Goal: Transaction & Acquisition: Purchase product/service

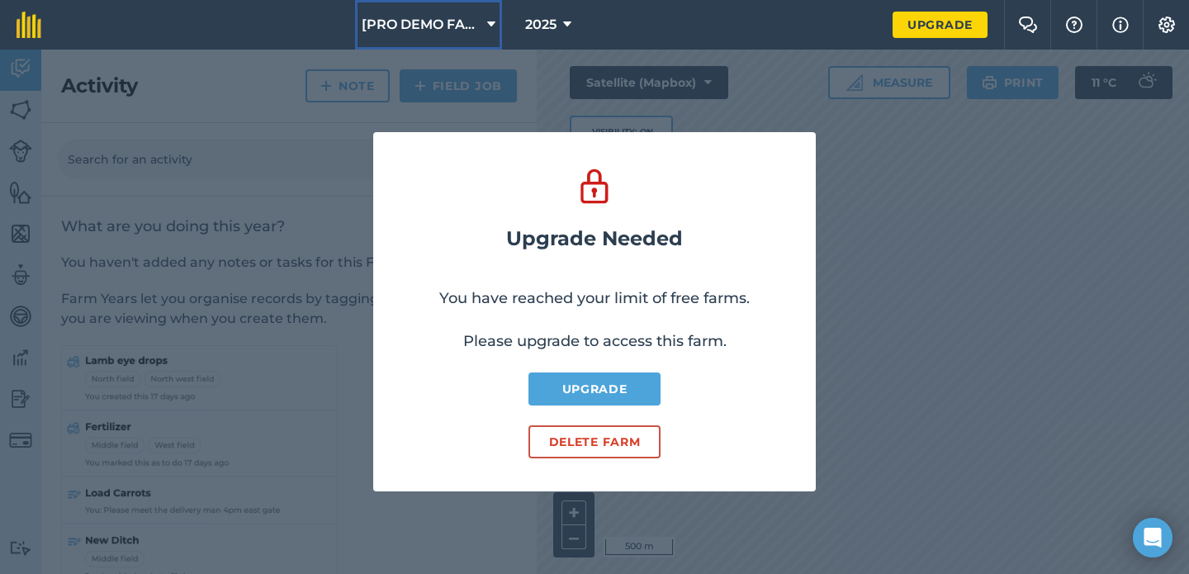
click at [451, 33] on span "[PRO DEMO FARM] - Home" at bounding box center [421, 25] width 119 height 20
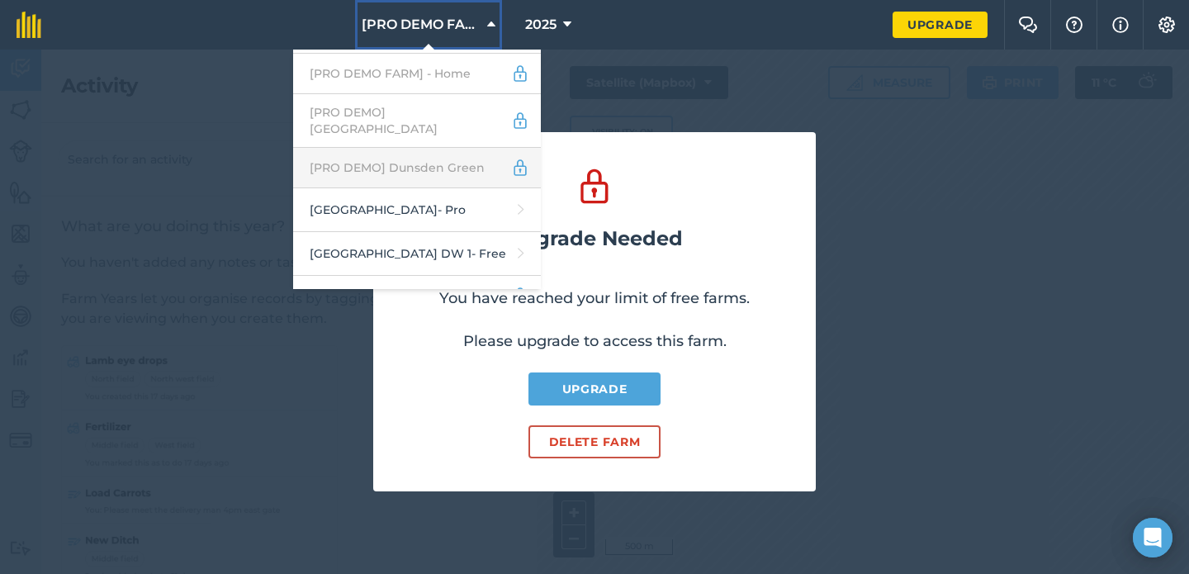
scroll to position [130, 0]
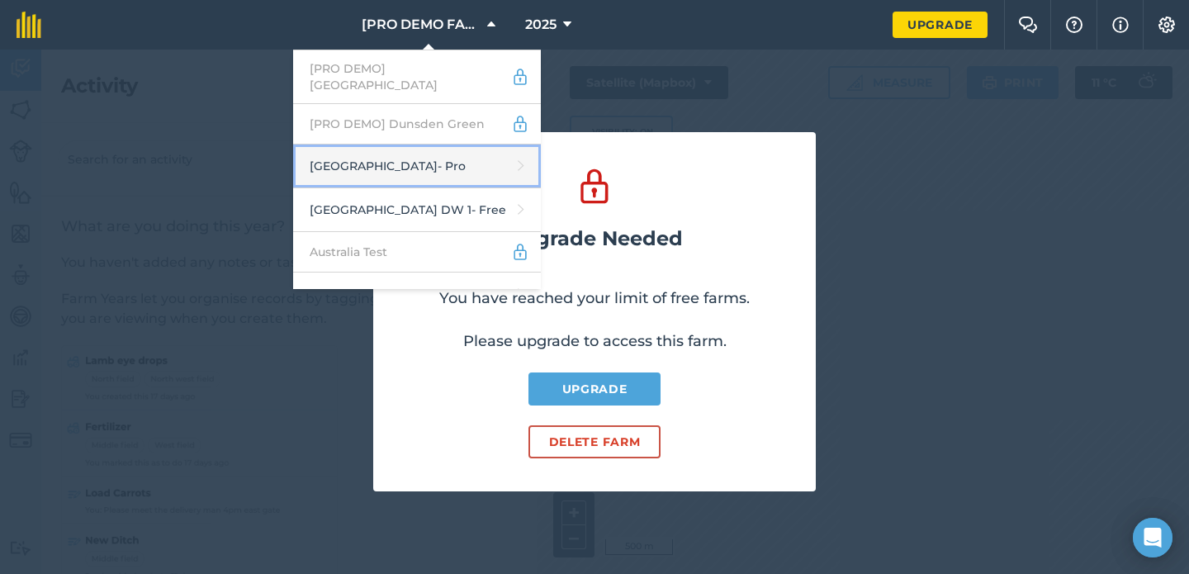
click at [431, 150] on link "Abbey Farm - Pro" at bounding box center [417, 166] width 248 height 44
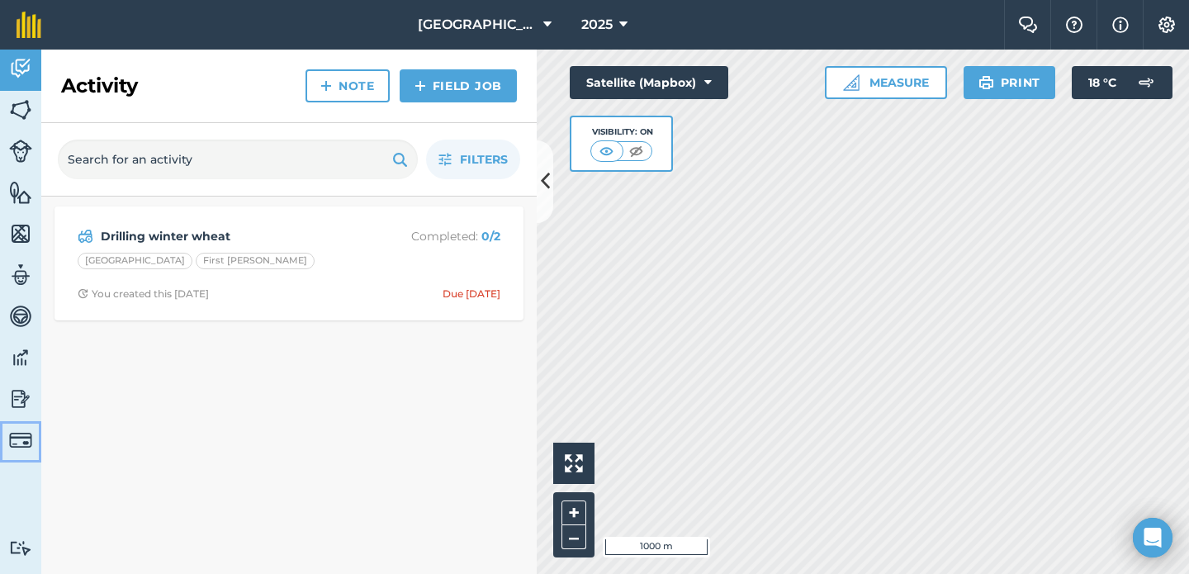
click at [31, 443] on img at bounding box center [20, 439] width 23 height 23
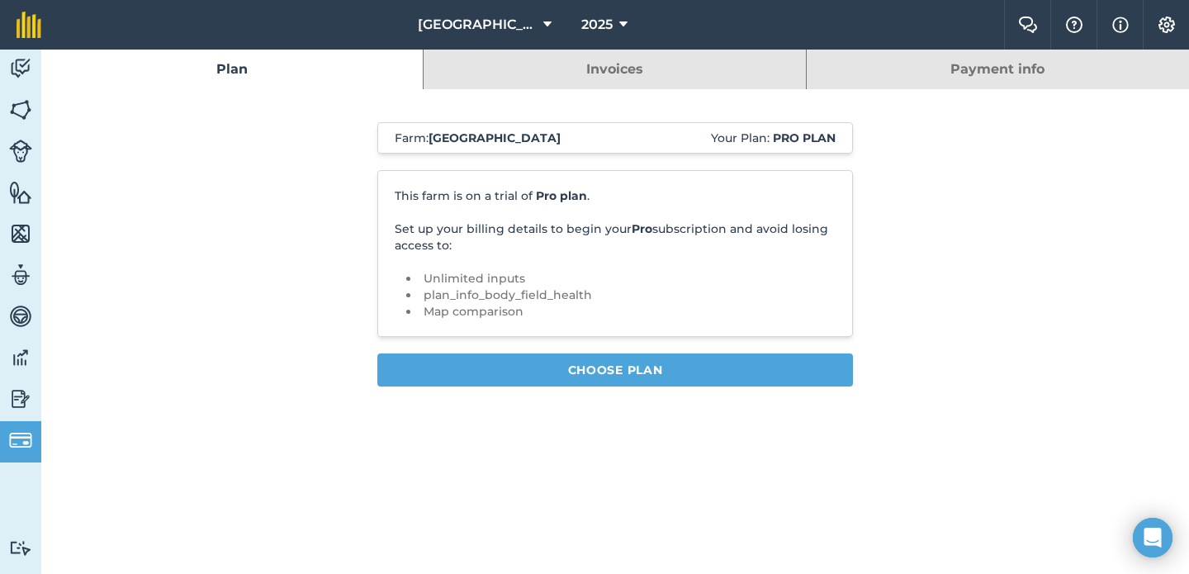
click at [566, 70] on link "Invoices" at bounding box center [613, 70] width 381 height 40
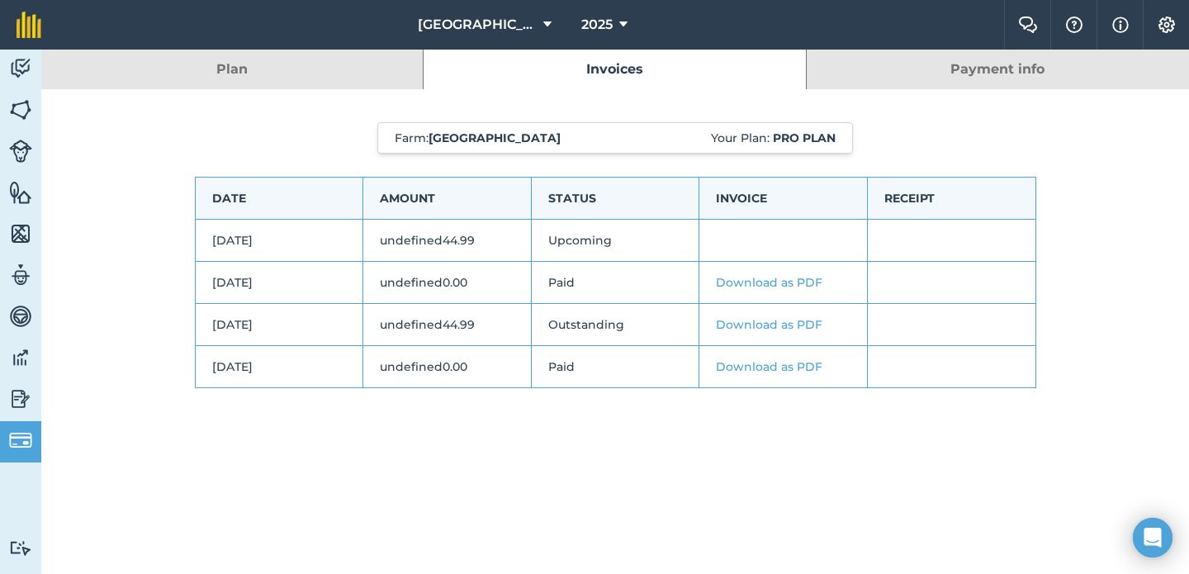
click at [903, 78] on link "Payment info" at bounding box center [998, 70] width 382 height 40
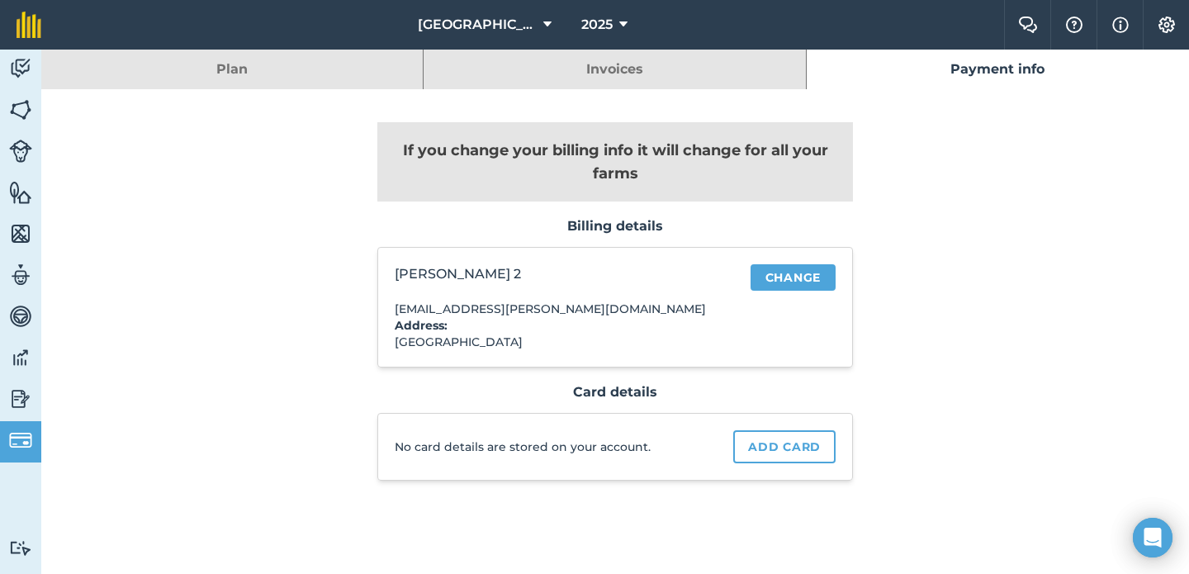
click at [240, 64] on link "Plan" at bounding box center [231, 70] width 381 height 40
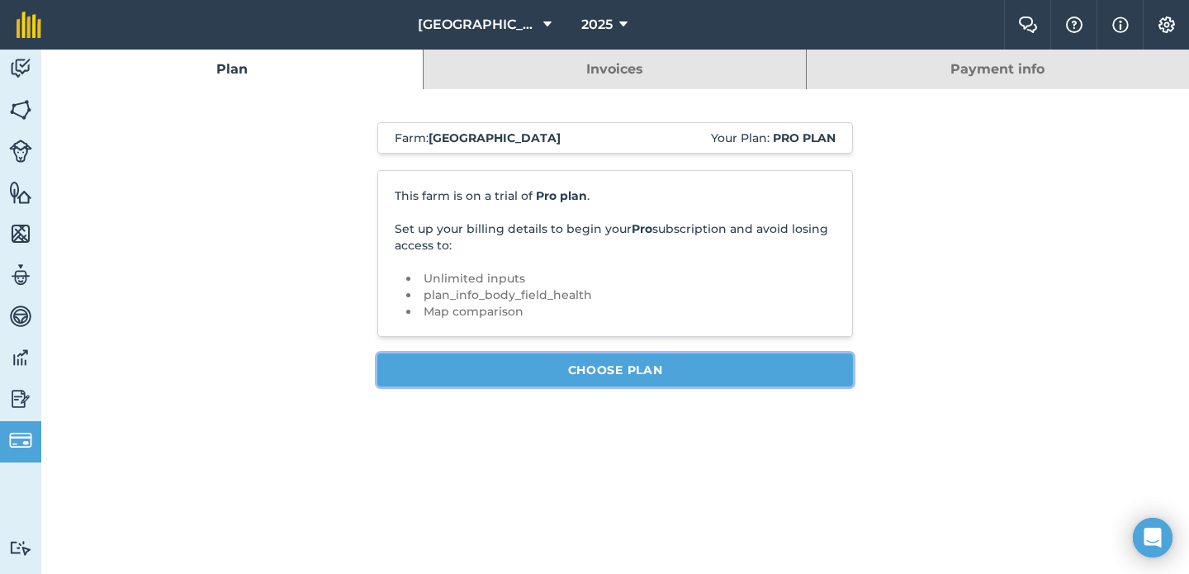
click at [444, 376] on link "Choose Plan" at bounding box center [614, 369] width 475 height 33
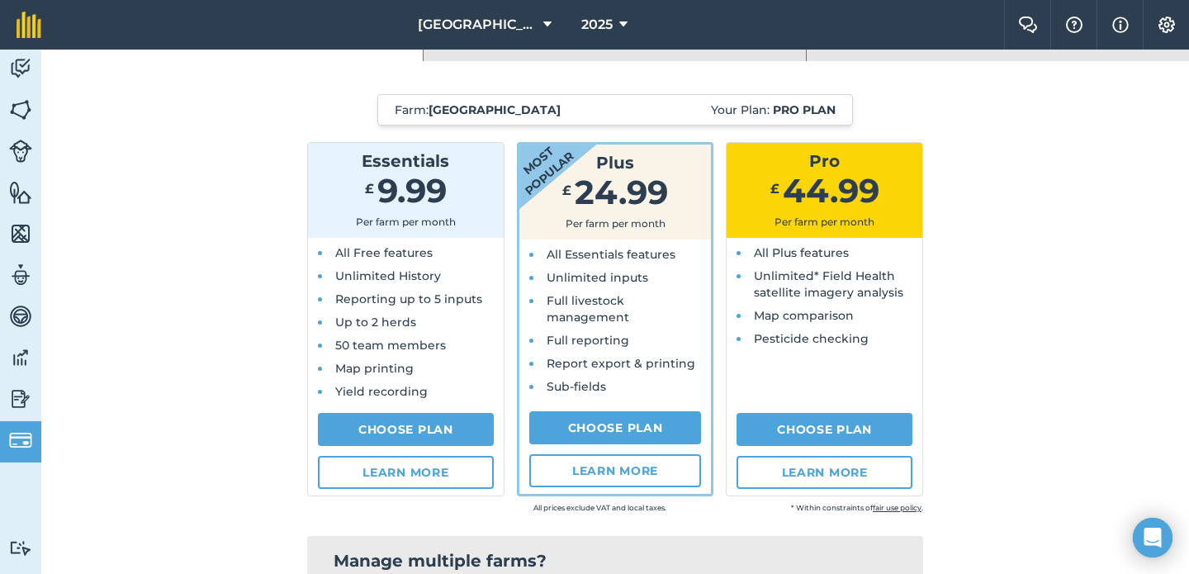
scroll to position [30, 0]
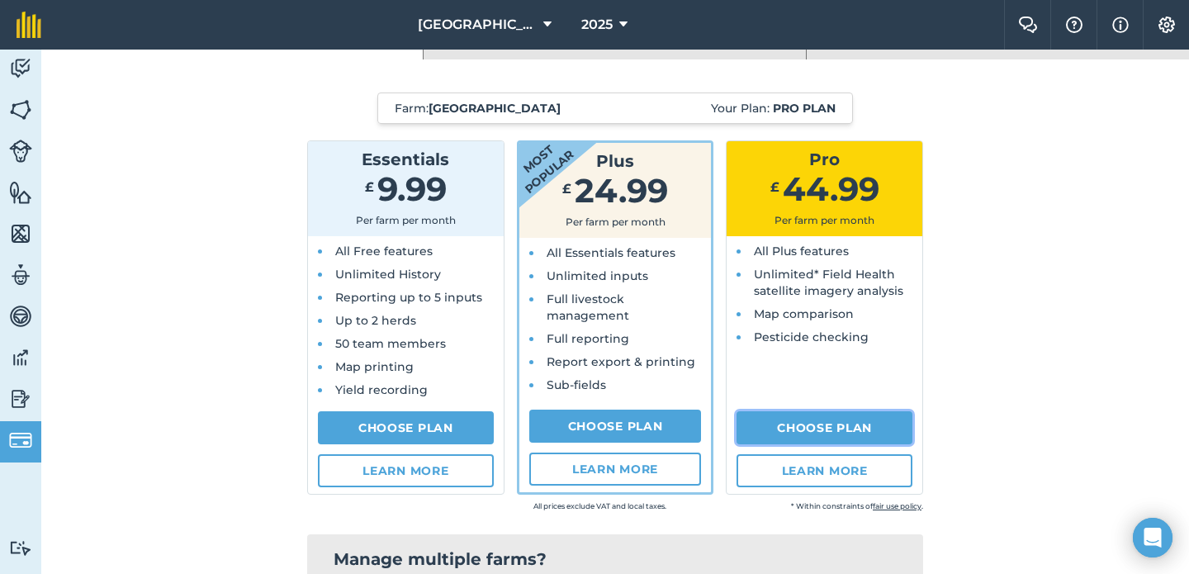
click at [865, 418] on link "Choose Plan" at bounding box center [824, 427] width 176 height 33
select select "c333f8ae-3c08-4337-b93a-84218057e287"
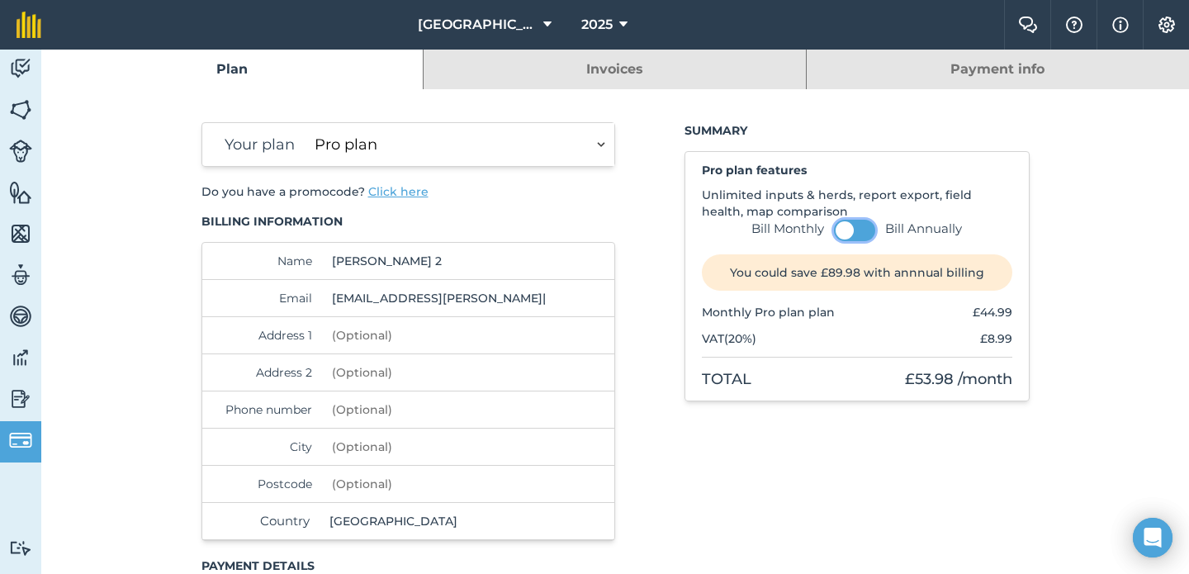
click at [844, 233] on span at bounding box center [844, 230] width 18 height 18
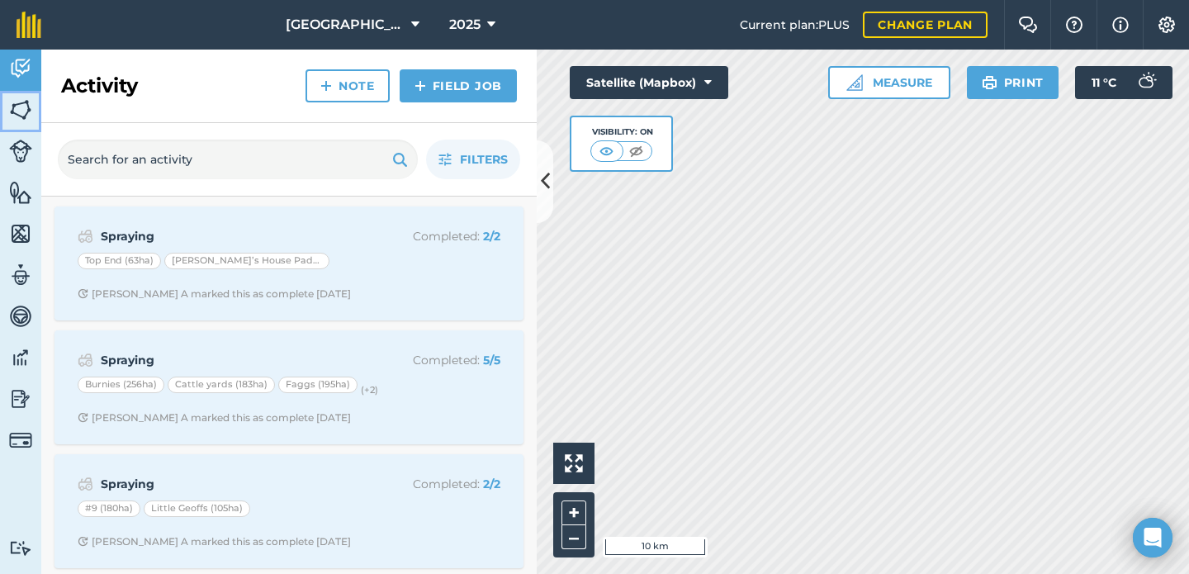
click at [21, 108] on img at bounding box center [20, 109] width 23 height 25
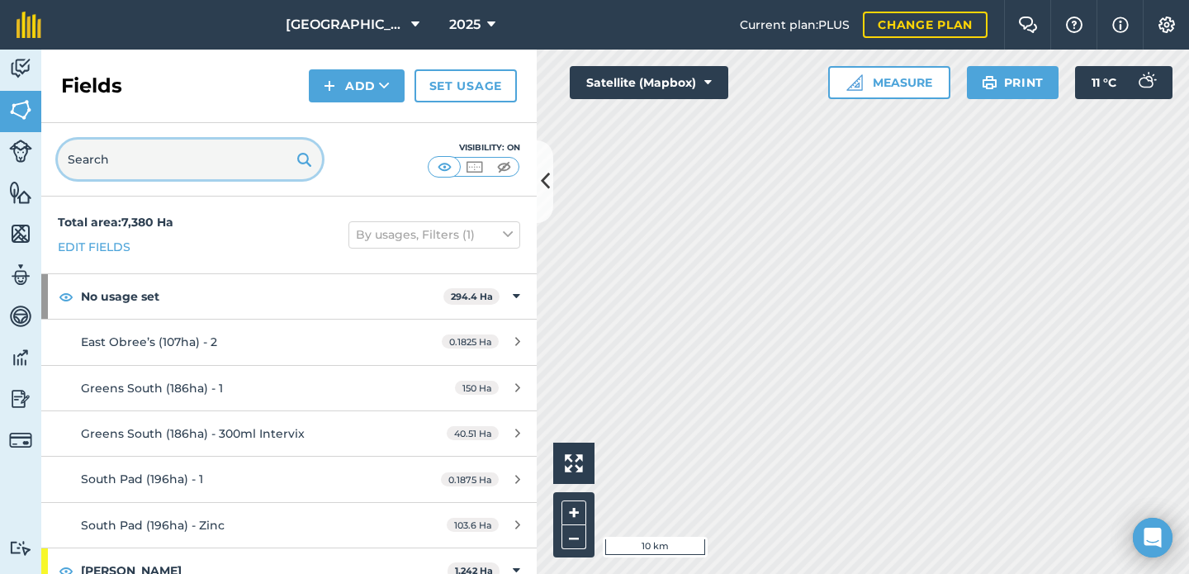
click at [193, 140] on input "text" at bounding box center [190, 160] width 264 height 40
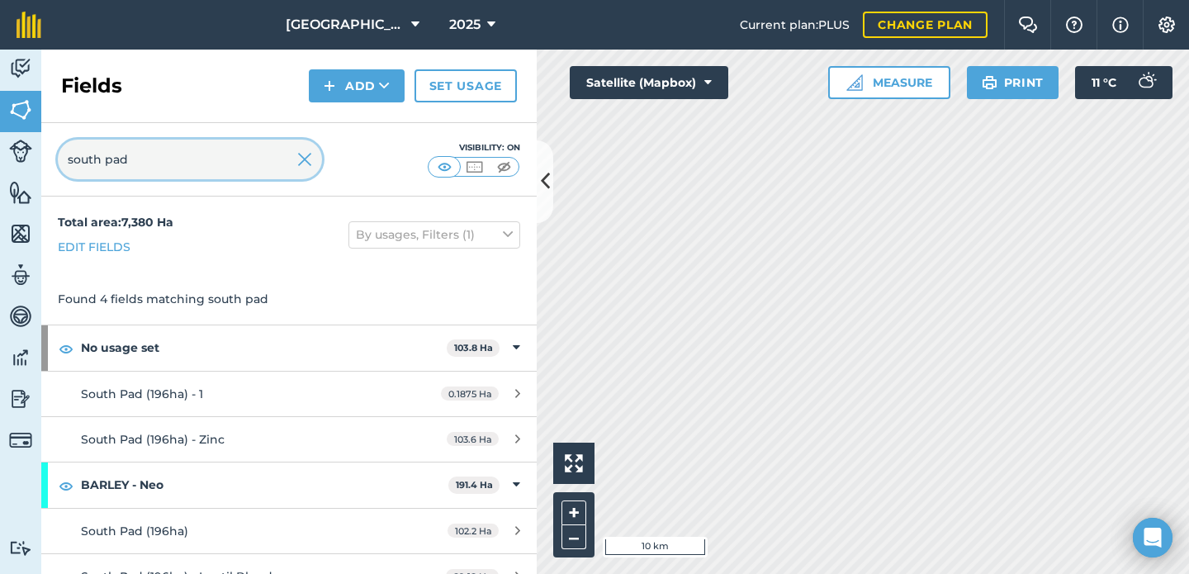
scroll to position [25, 0]
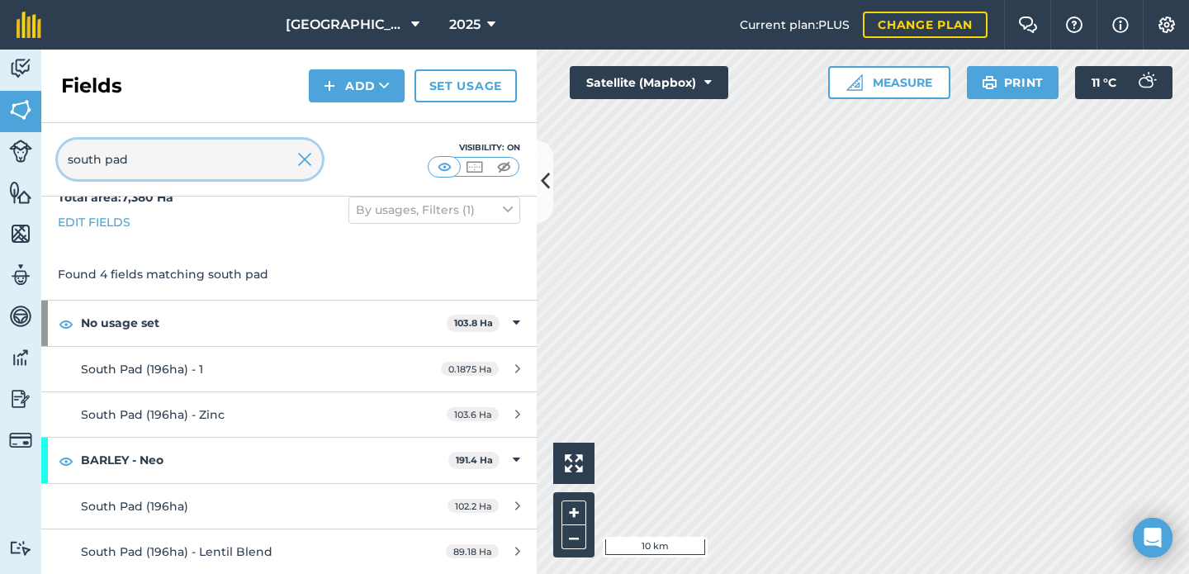
type input "south pad"
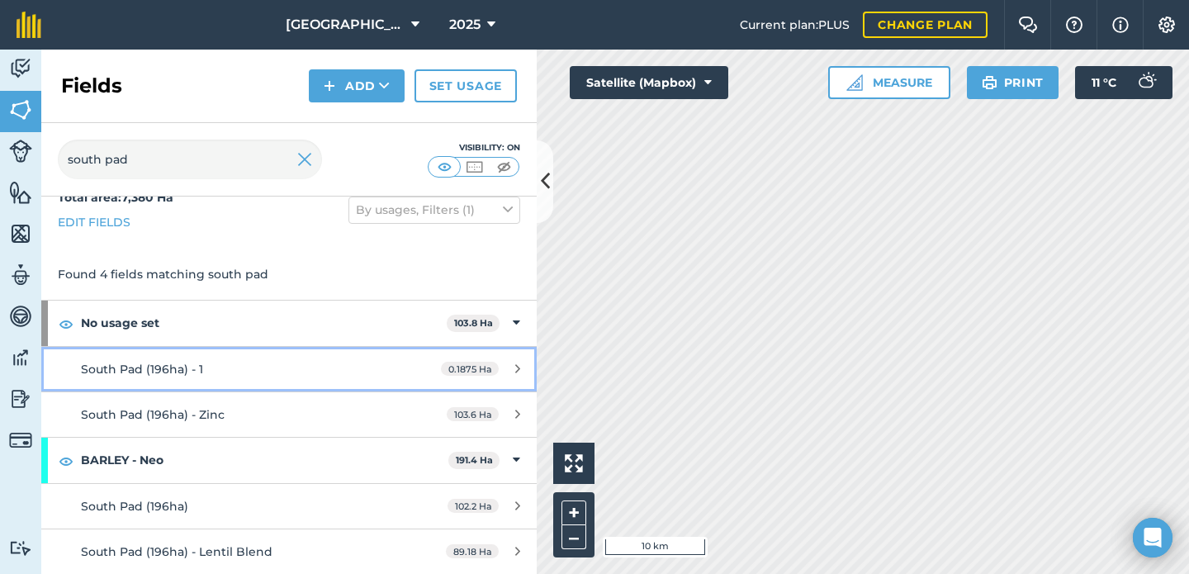
click at [267, 361] on div "South Pad (196ha) - 1" at bounding box center [236, 369] width 310 height 18
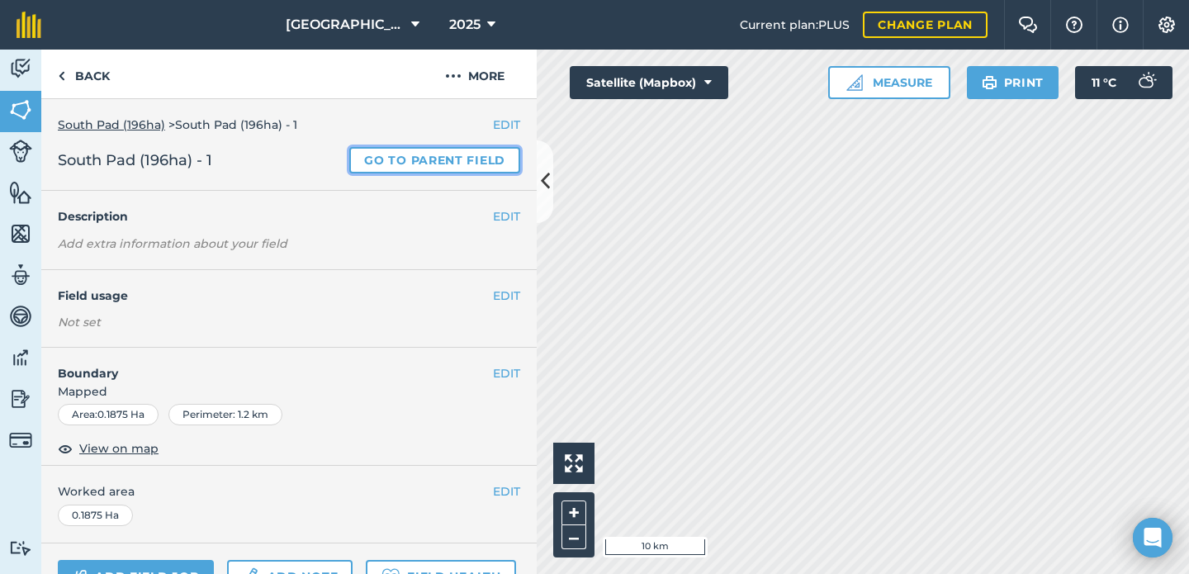
click at [417, 155] on link "Go to parent field" at bounding box center [434, 160] width 171 height 26
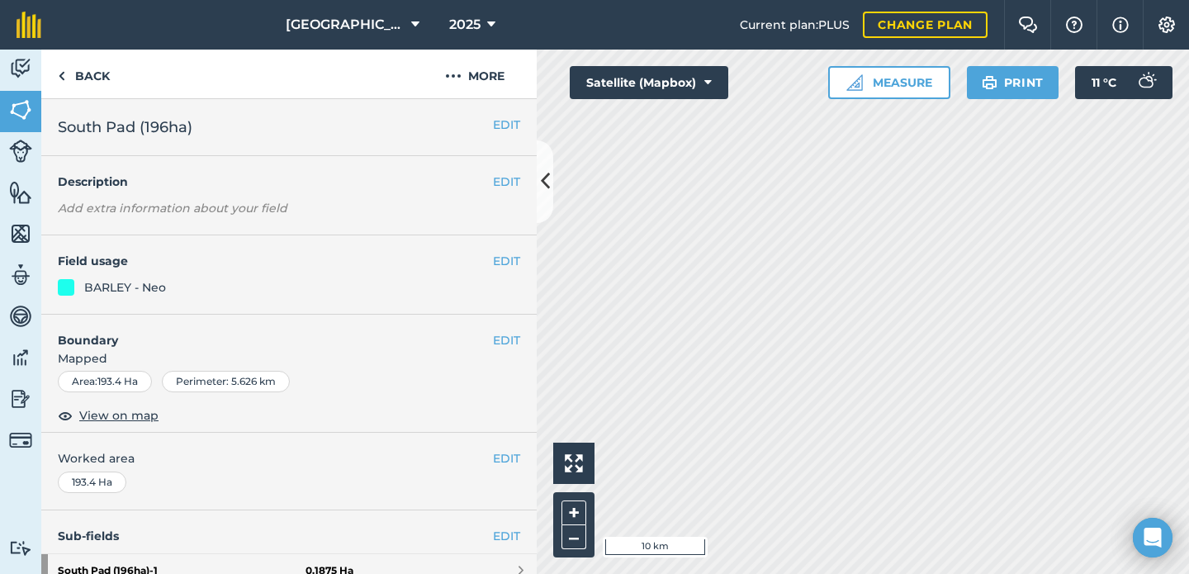
scroll to position [314, 0]
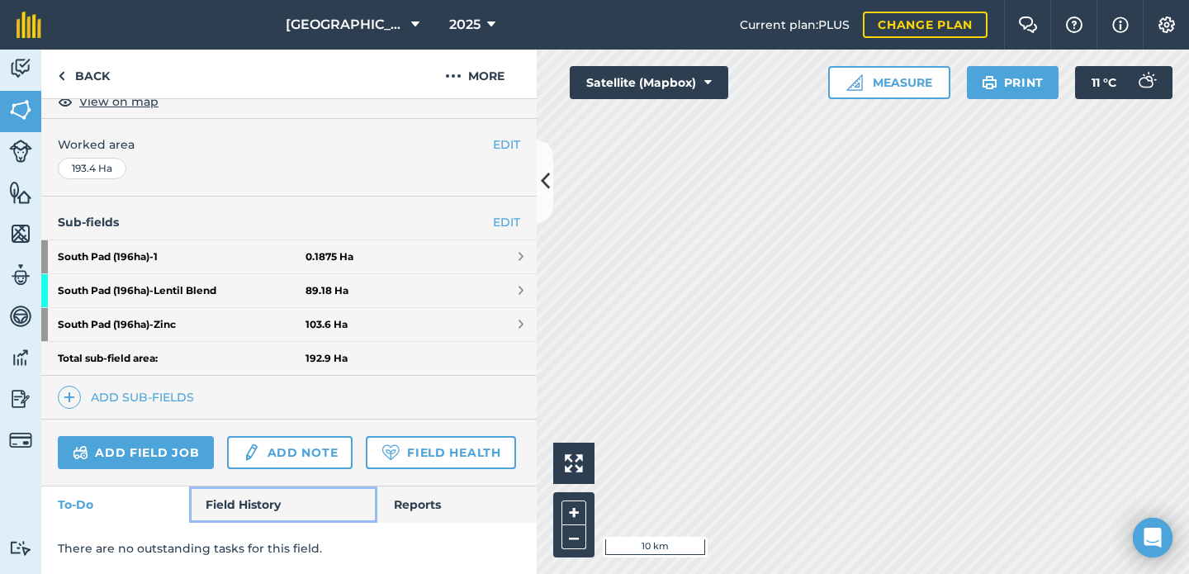
click at [281, 520] on link "Field History" at bounding box center [282, 504] width 187 height 36
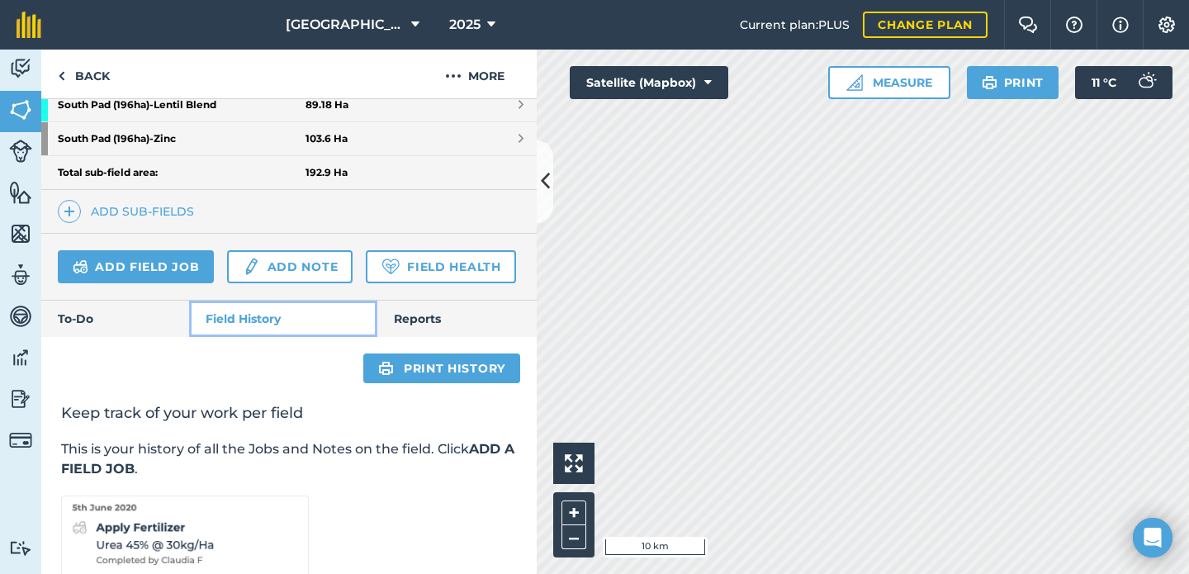
scroll to position [601, 0]
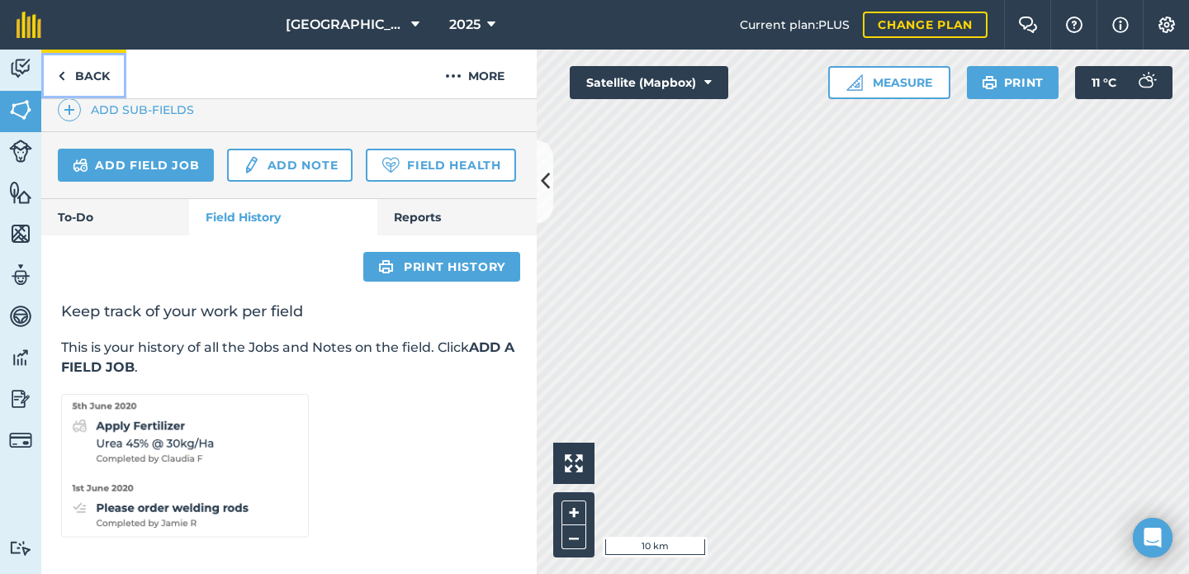
click at [85, 78] on link "Back" at bounding box center [83, 74] width 85 height 49
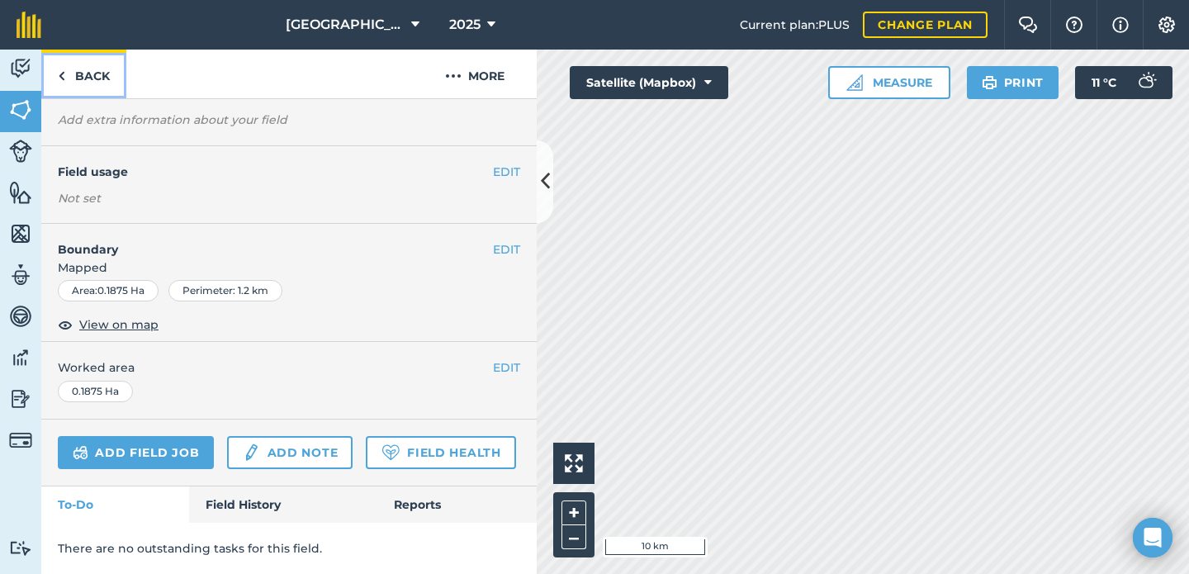
click at [105, 77] on link "Back" at bounding box center [83, 74] width 85 height 49
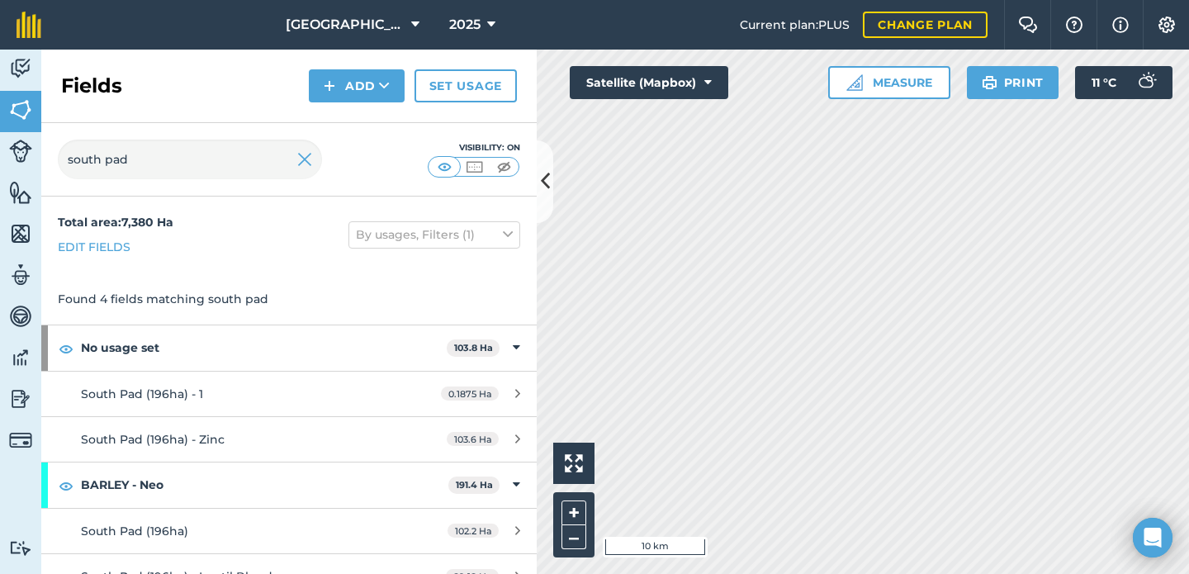
scroll to position [25, 0]
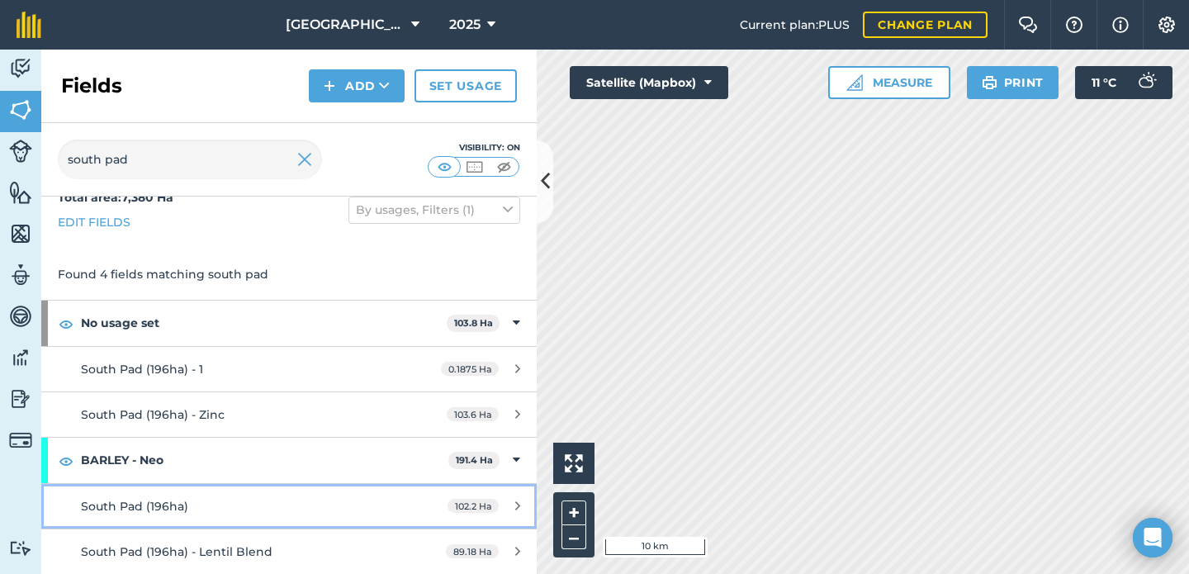
click at [282, 508] on div "South Pad (196ha)" at bounding box center [236, 506] width 310 height 18
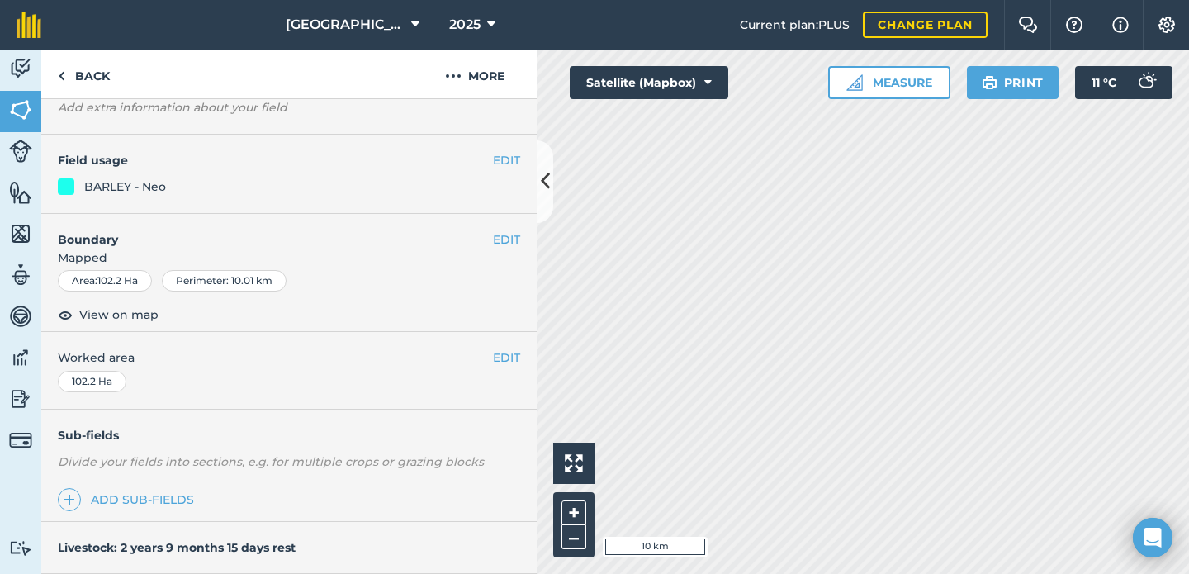
scroll to position [255, 0]
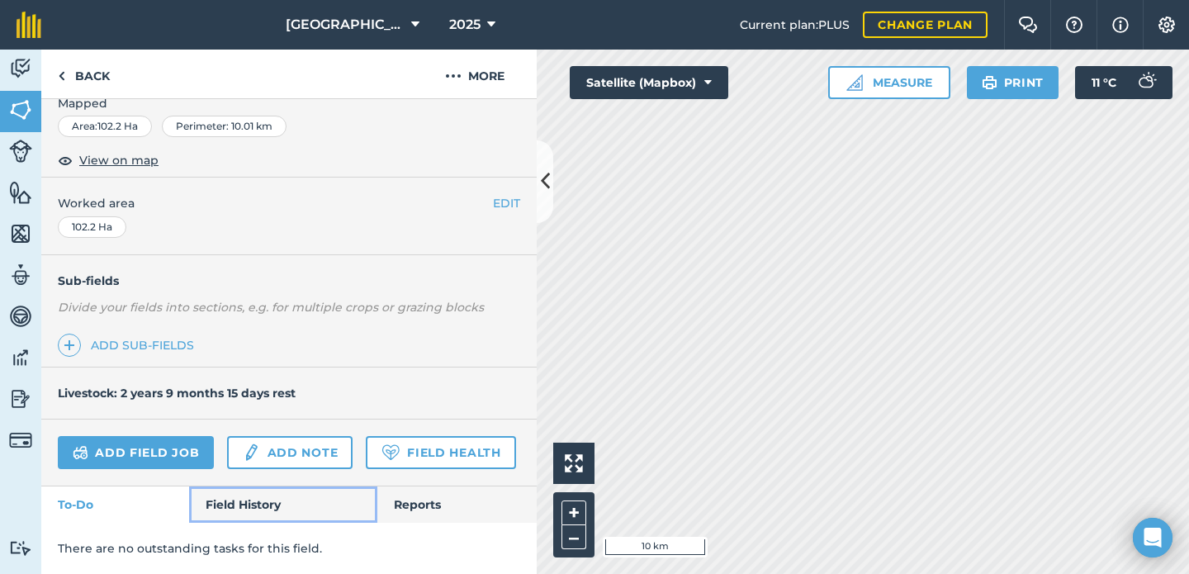
click at [282, 491] on link "Field History" at bounding box center [282, 504] width 187 height 36
